Goal: Task Accomplishment & Management: Manage account settings

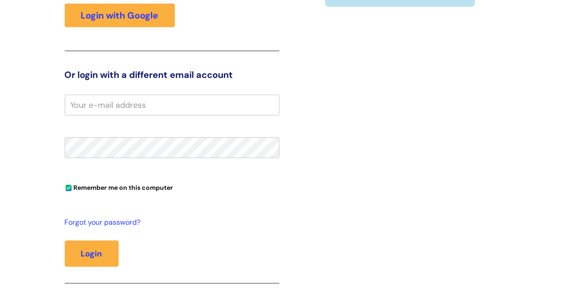
scroll to position [136, 0]
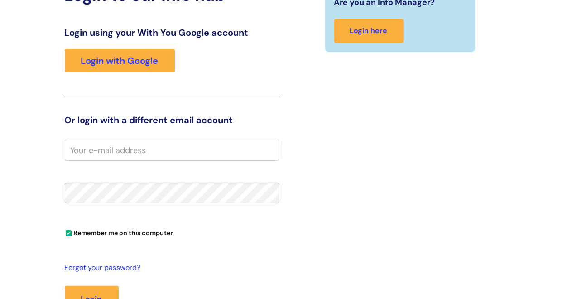
click at [189, 153] on input "email" at bounding box center [172, 150] width 215 height 21
click at [100, 292] on button "Login" at bounding box center [92, 299] width 54 height 26
click at [165, 150] on input "millie.angunoby" at bounding box center [172, 150] width 215 height 21
type input "[PERSON_NAME][EMAIL_ADDRESS][DOMAIN_NAME]"
click at [63, 189] on div "Login to our info hub Login using your With You Google account Login with Googl…" at bounding box center [172, 167] width 228 height 365
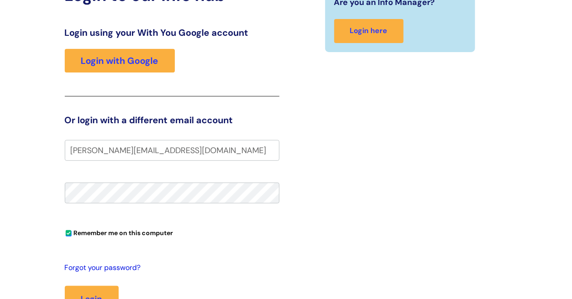
scroll to position [181, 0]
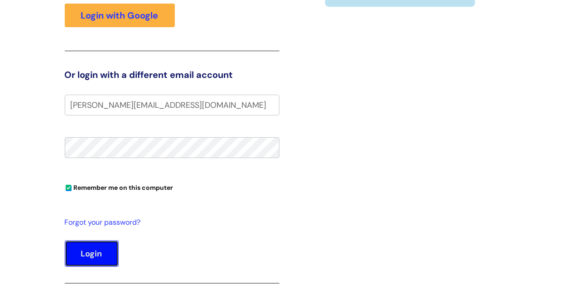
click at [92, 254] on button "Login" at bounding box center [92, 254] width 54 height 26
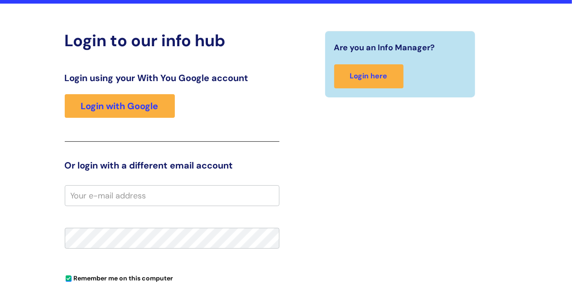
scroll to position [45, 0]
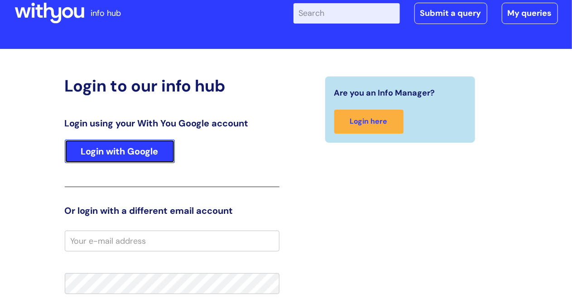
click at [151, 154] on link "Login with Google" at bounding box center [120, 152] width 110 height 24
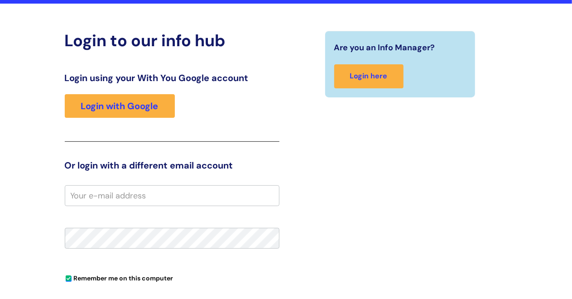
scroll to position [136, 0]
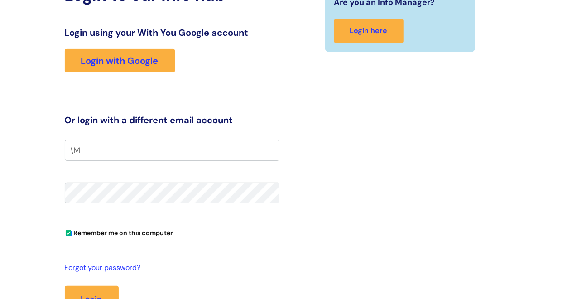
type input "\"
type input "[PERSON_NAME][EMAIL_ADDRESS][DOMAIN_NAME]"
click at [65, 286] on button "Login" at bounding box center [92, 299] width 54 height 26
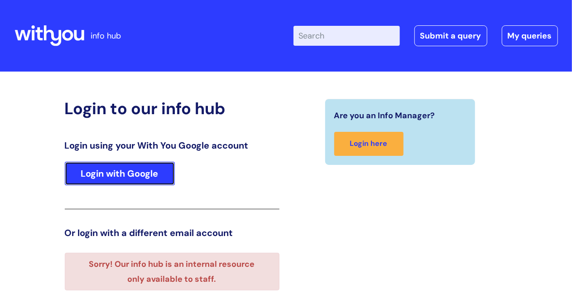
click at [150, 179] on link "Login with Google" at bounding box center [120, 174] width 110 height 24
